Goal: Information Seeking & Learning: Learn about a topic

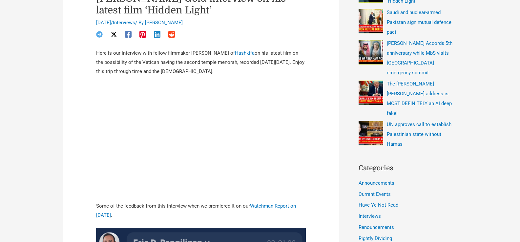
scroll to position [241, 0]
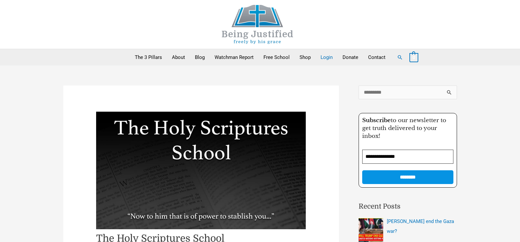
click at [327, 58] on link "Login" at bounding box center [327, 57] width 22 height 16
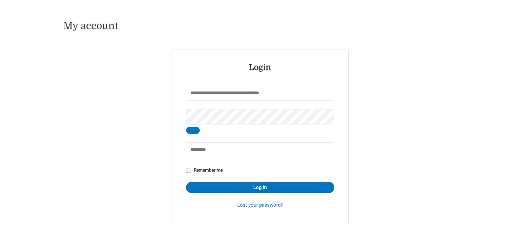
scroll to position [88, 0]
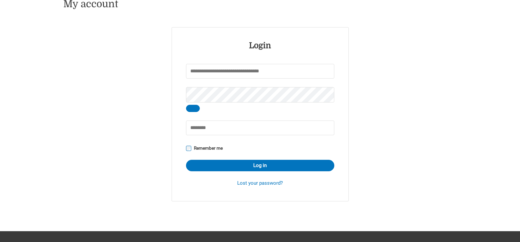
type input "******"
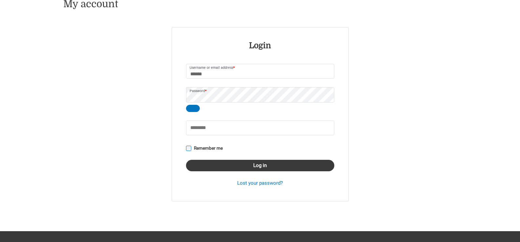
click at [251, 164] on button "Log in" at bounding box center [260, 165] width 148 height 11
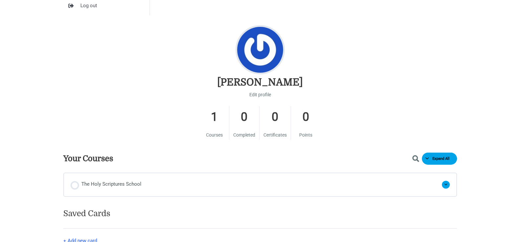
scroll to position [284, 0]
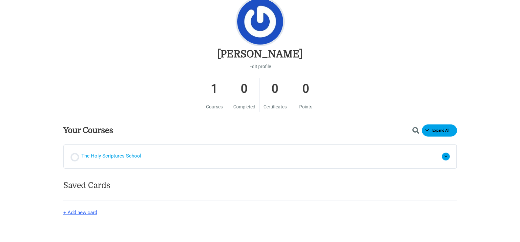
click at [77, 159] on div "Not started" at bounding box center [75, 157] width 9 height 9
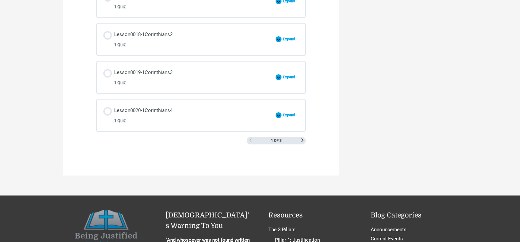
scroll to position [984, 0]
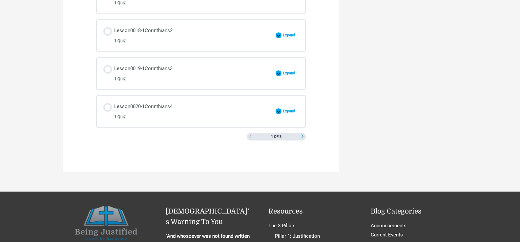
click at [301, 137] on span "Next Page" at bounding box center [303, 137] width 4 height 4
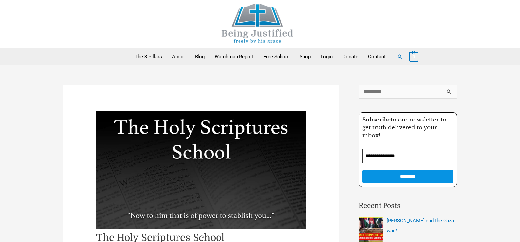
scroll to position [0, 0]
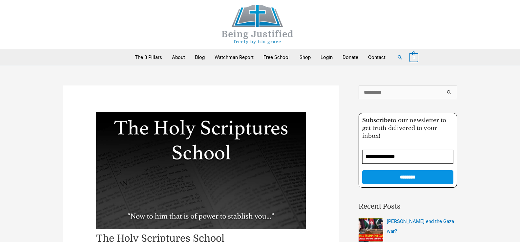
click at [463, 15] on div at bounding box center [260, 24] width 407 height 49
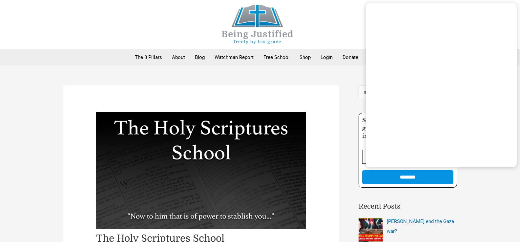
click at [357, 11] on div at bounding box center [260, 24] width 394 height 49
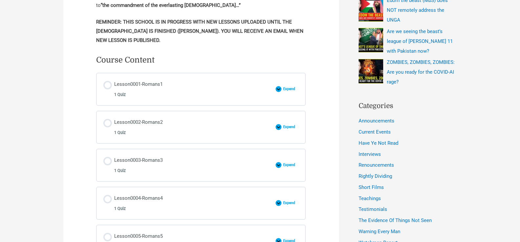
scroll to position [306, 0]
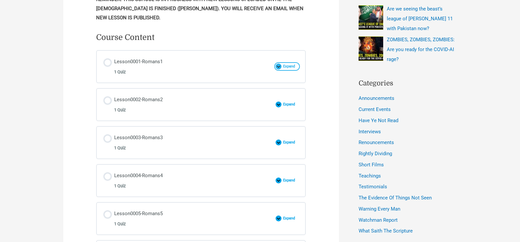
click at [283, 65] on span "Expand" at bounding box center [290, 66] width 17 height 5
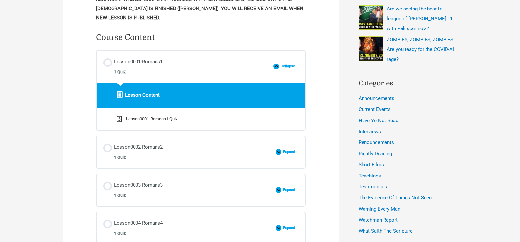
click at [132, 97] on span "Lesson Content" at bounding box center [142, 95] width 35 height 9
click at [149, 61] on div "Lesson0001-Romans1 1 Quiz" at bounding box center [138, 66] width 49 height 19
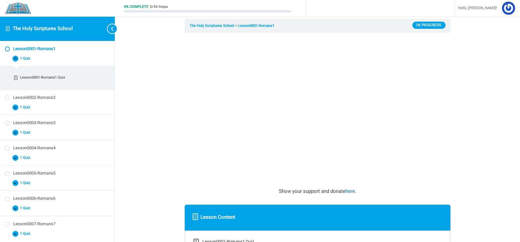
scroll to position [30, 0]
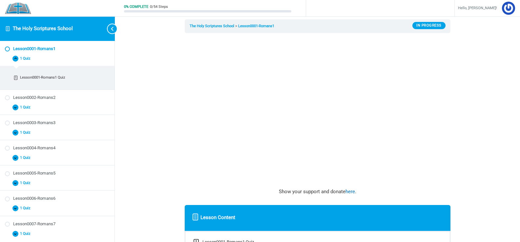
drag, startPoint x: 244, startPoint y: 88, endPoint x: 23, endPoint y: 64, distance: 222.1
click at [23, 64] on div "Lesson0001-Romans1 Collapse Lesson0001-Romans1 1 Quiz" at bounding box center [57, 53] width 115 height 25
click at [398, 231] on div "Lesson Content" at bounding box center [318, 218] width 266 height 26
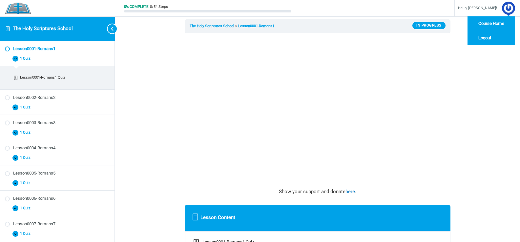
click at [454, 8] on div "Hello, calvin! Course Home Logout" at bounding box center [487, 8] width 66 height 16
click at [457, 9] on div "Hello, calvin! Course Home Logout" at bounding box center [487, 8] width 66 height 16
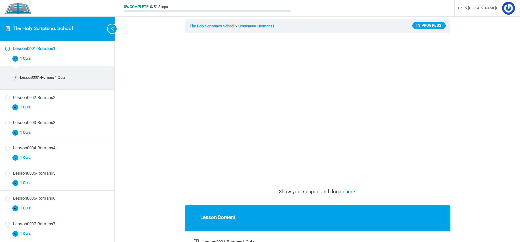
click at [477, 46] on div "0% Complete 0/54 Steps Hello, calvin! Course Home Logout Lesson0001-Romans1 The…" at bounding box center [317, 143] width 405 height 346
click at [470, 83] on div "Lesson0001-Romans1 The Holy Scriptures School Lesson0001-Romans1 In Progress Sh…" at bounding box center [317, 143] width 315 height 346
click at [146, 44] on div "0% Complete 0/54 Steps Hello, calvin! Course Home Logout Lesson0001-Romans1 The…" at bounding box center [317, 143] width 405 height 346
click at [473, 34] on div "Lesson0001-Romans1 The Holy Scriptures School Lesson0001-Romans1 In Progress Sh…" at bounding box center [317, 143] width 315 height 346
click at [131, 63] on div "0% Complete 0/54 Steps Hello, calvin! Course Home Logout Lesson0001-Romans1 The…" at bounding box center [317, 143] width 405 height 346
